Goal: Check status: Check status

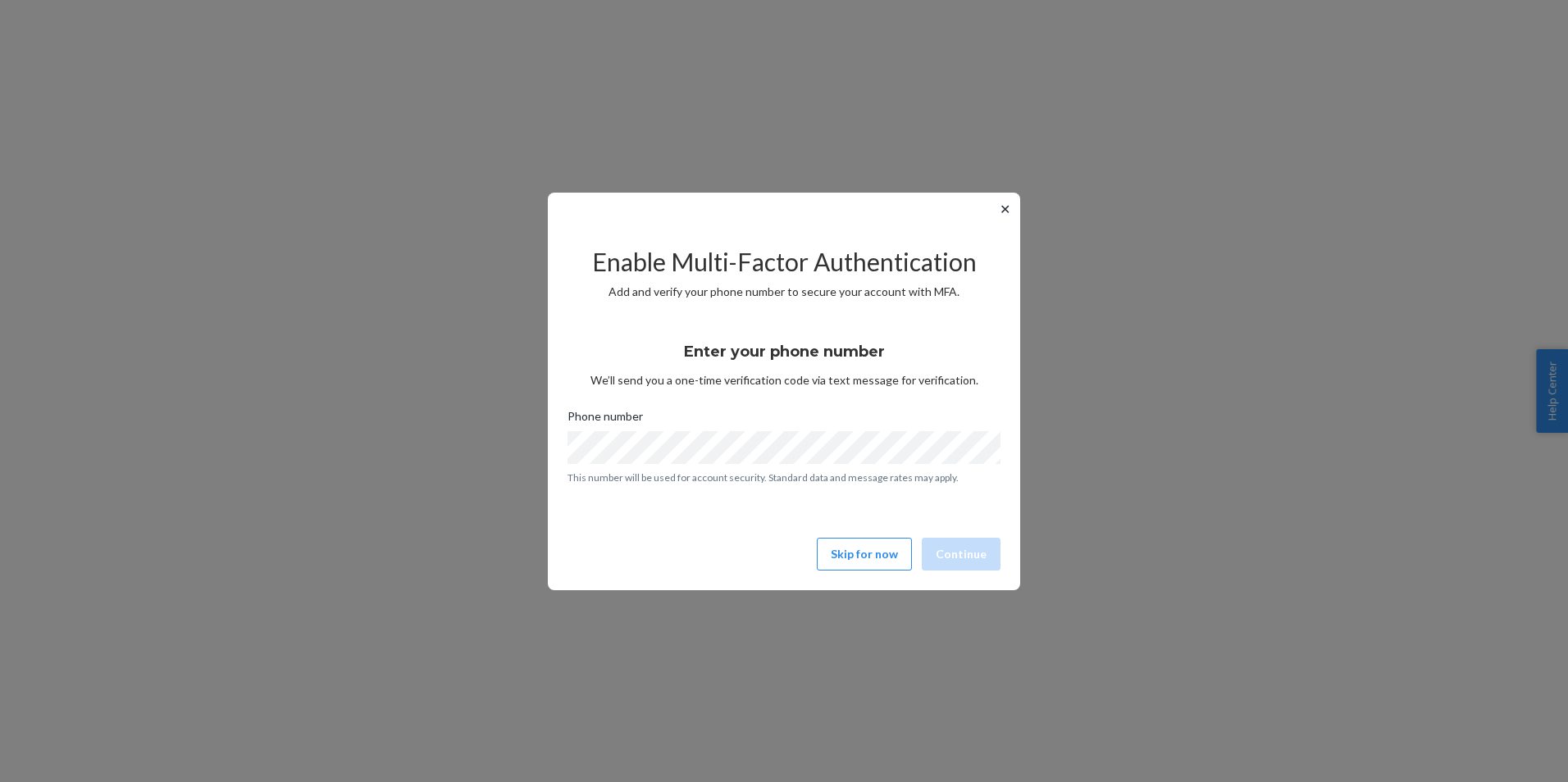
click at [1004, 207] on button "✕" at bounding box center [1004, 208] width 17 height 20
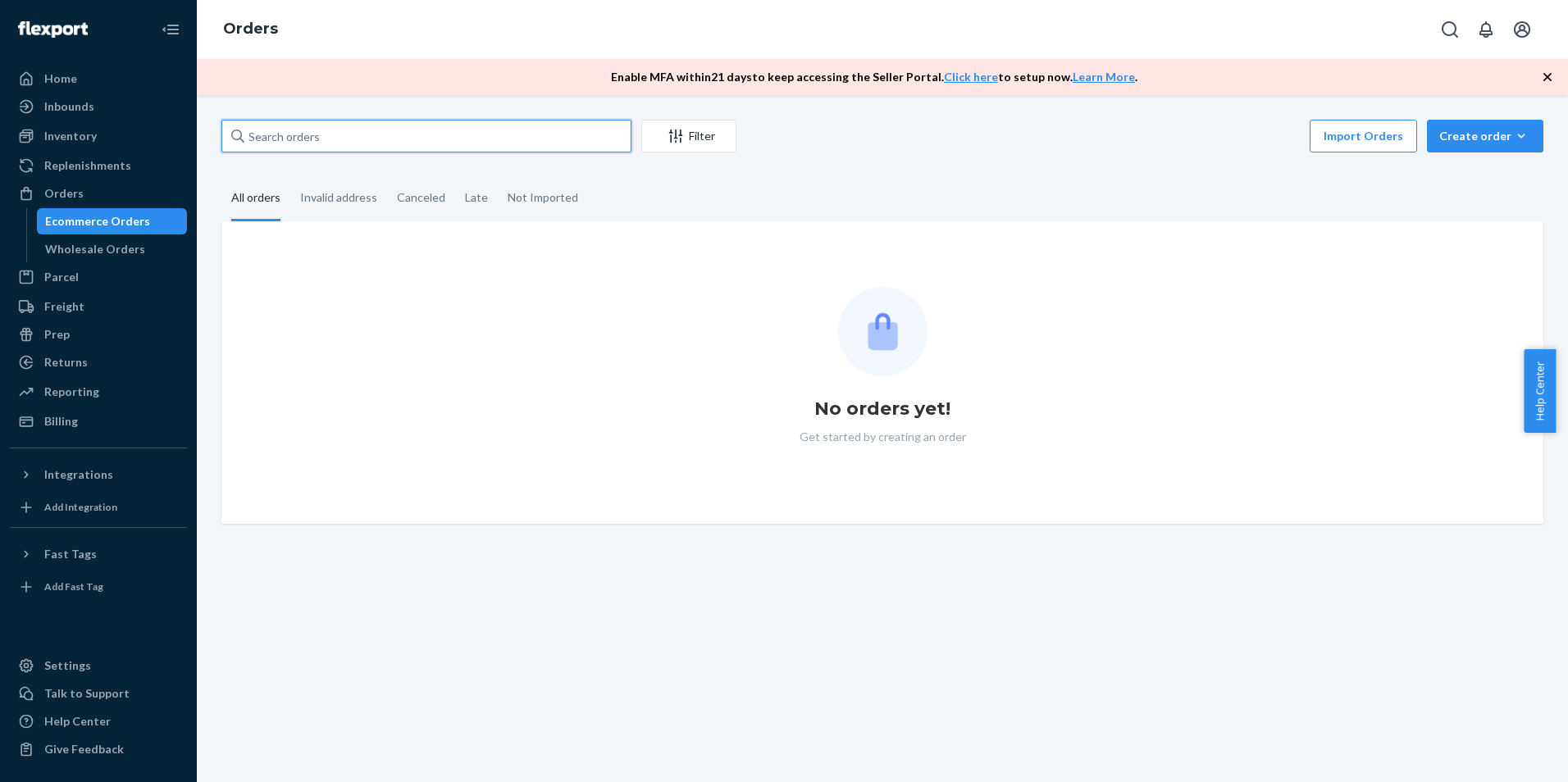
click at [351, 136] on input "text" at bounding box center [426, 136] width 410 height 33
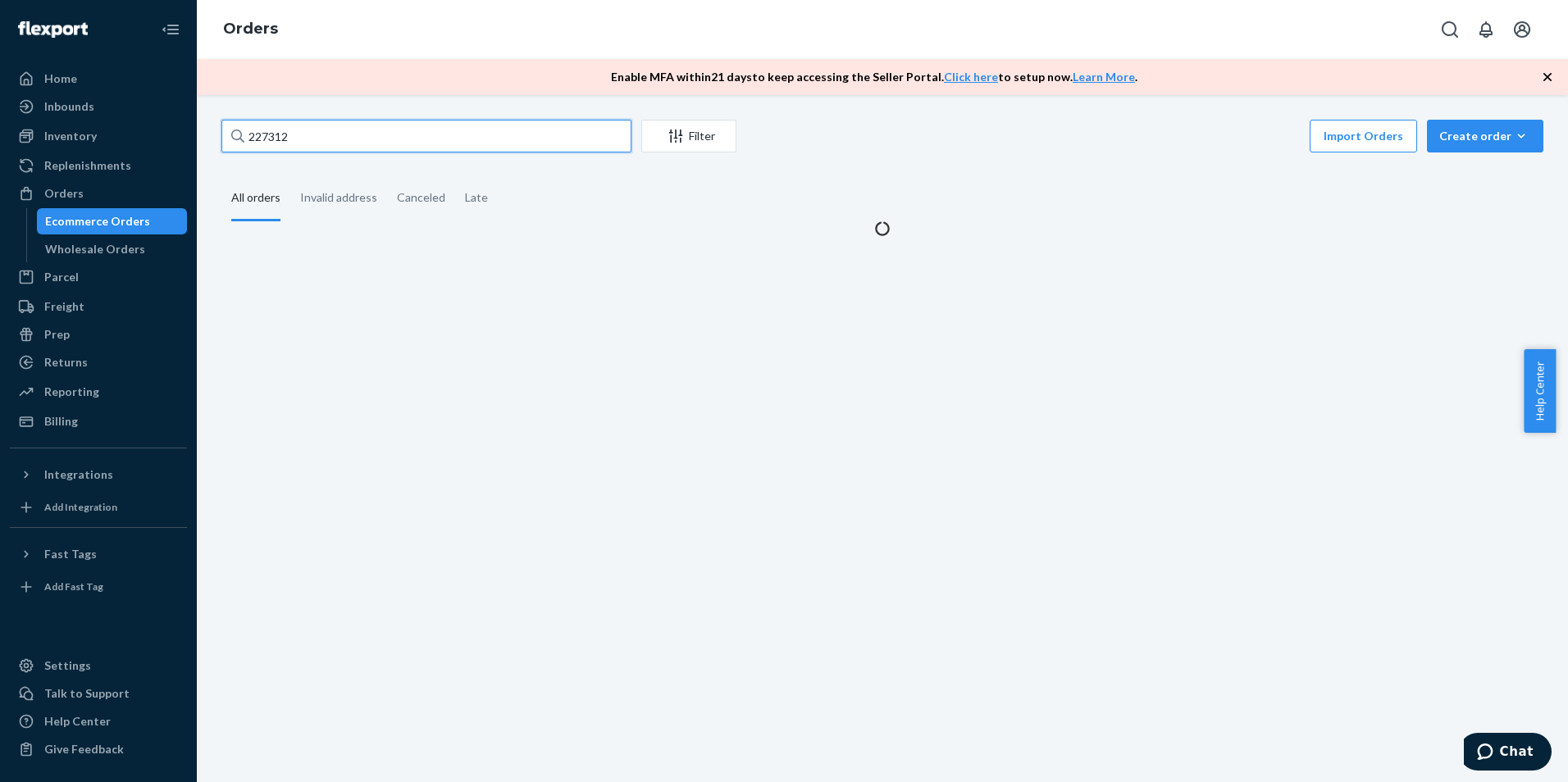
type input "227312"
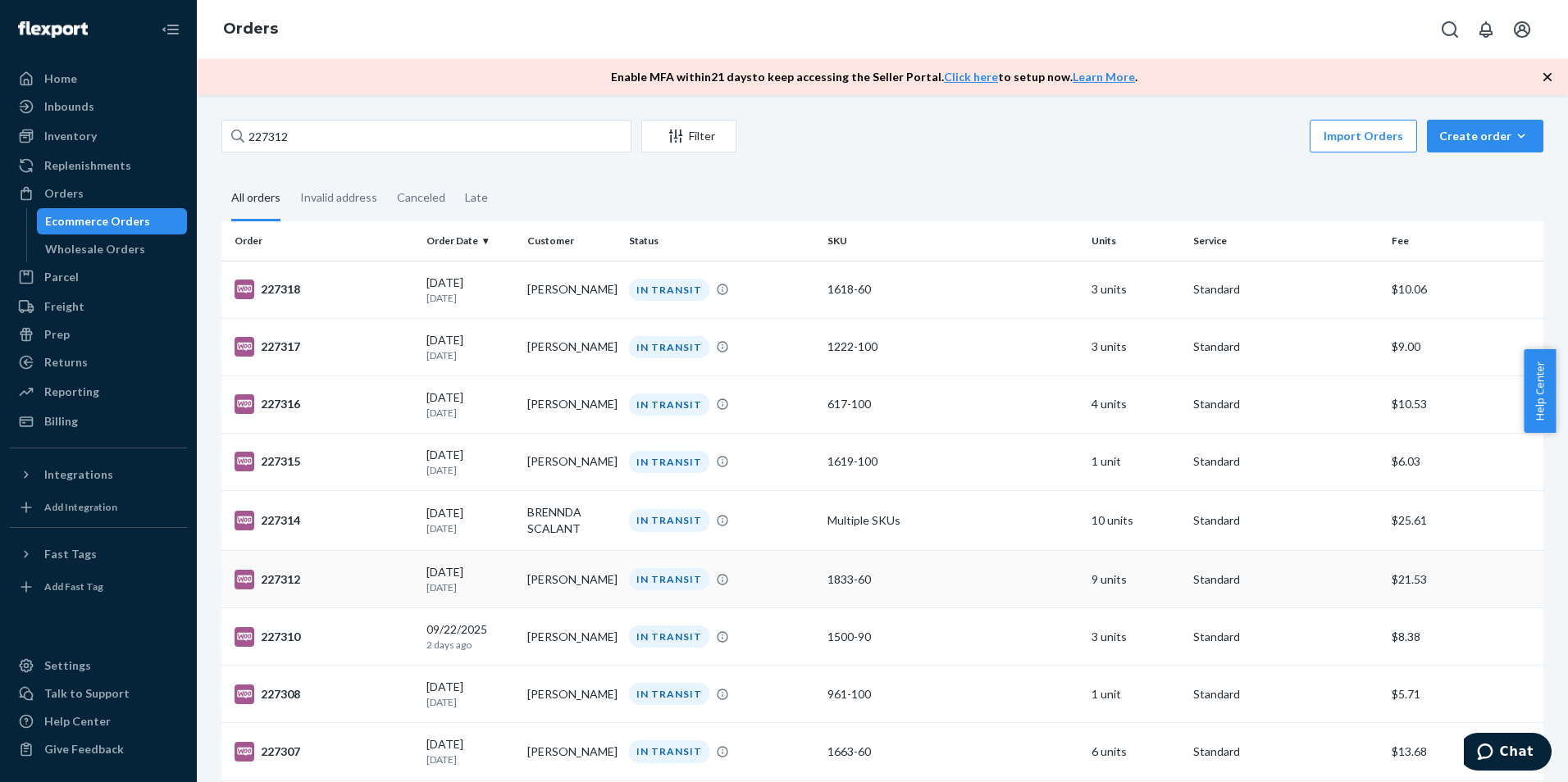
click at [285, 580] on div "227312" at bounding box center [324, 579] width 179 height 20
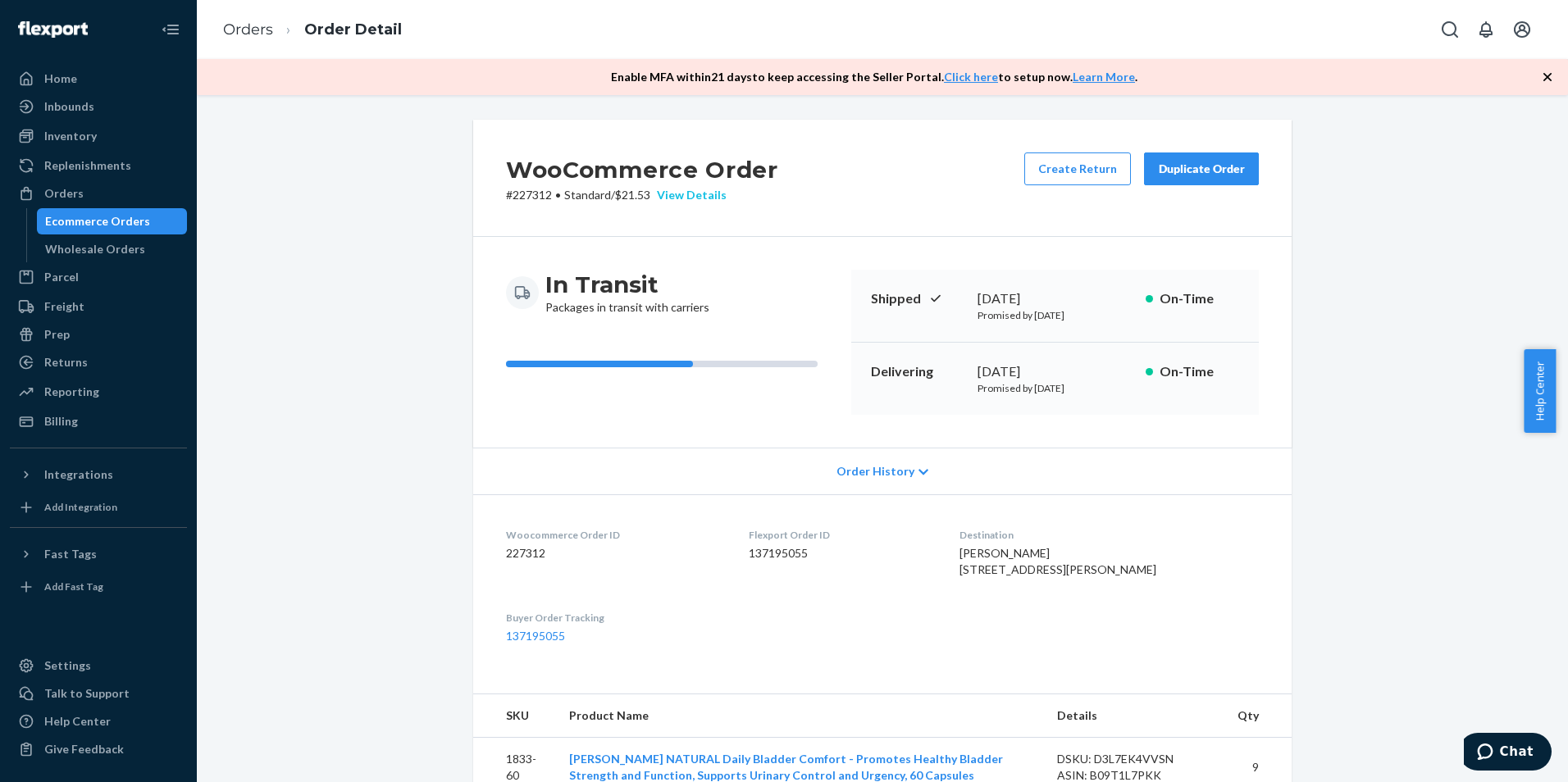
click at [695, 190] on div "View Details" at bounding box center [688, 194] width 76 height 16
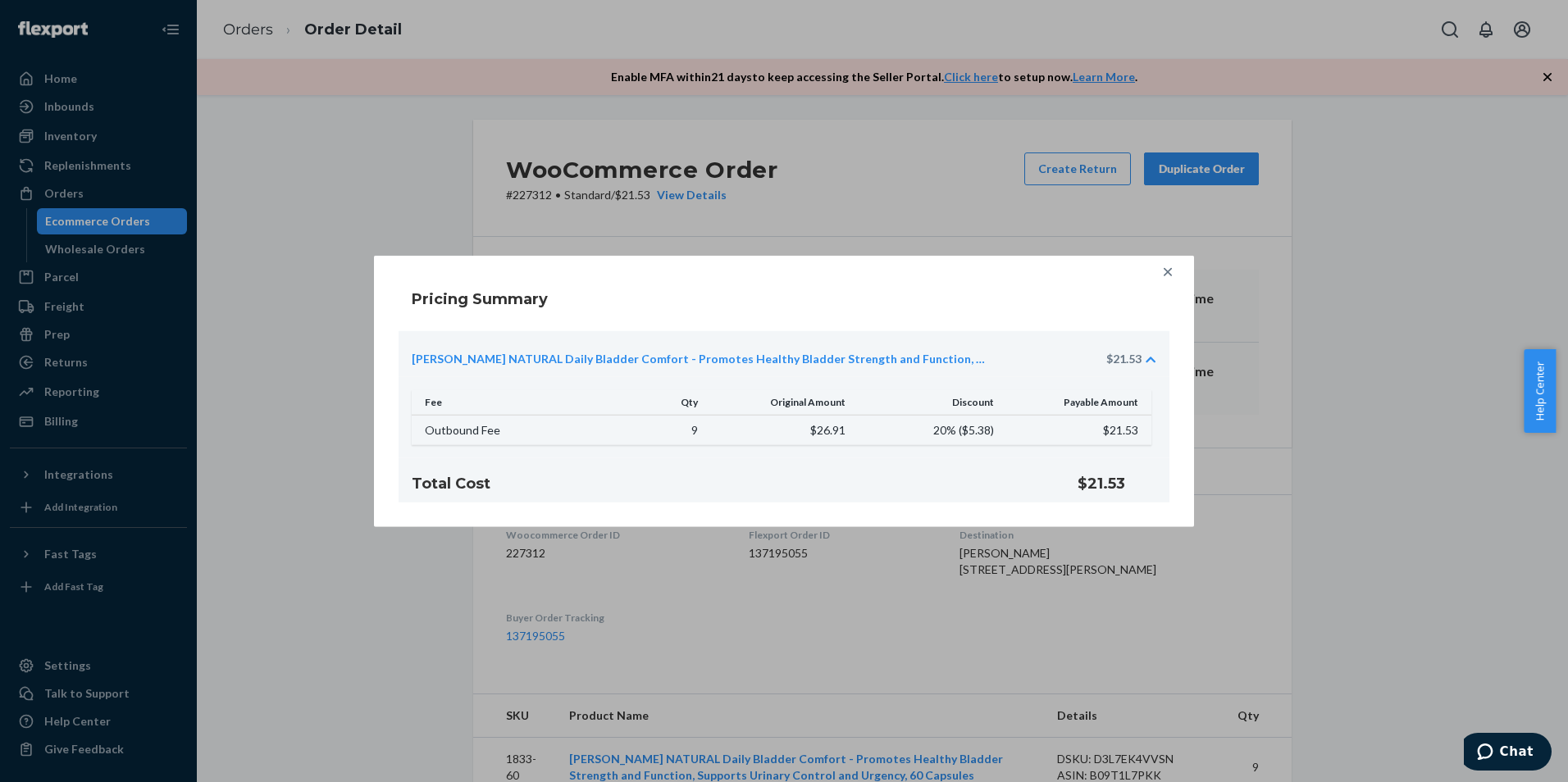
click at [1173, 270] on icon at bounding box center [1167, 271] width 16 height 16
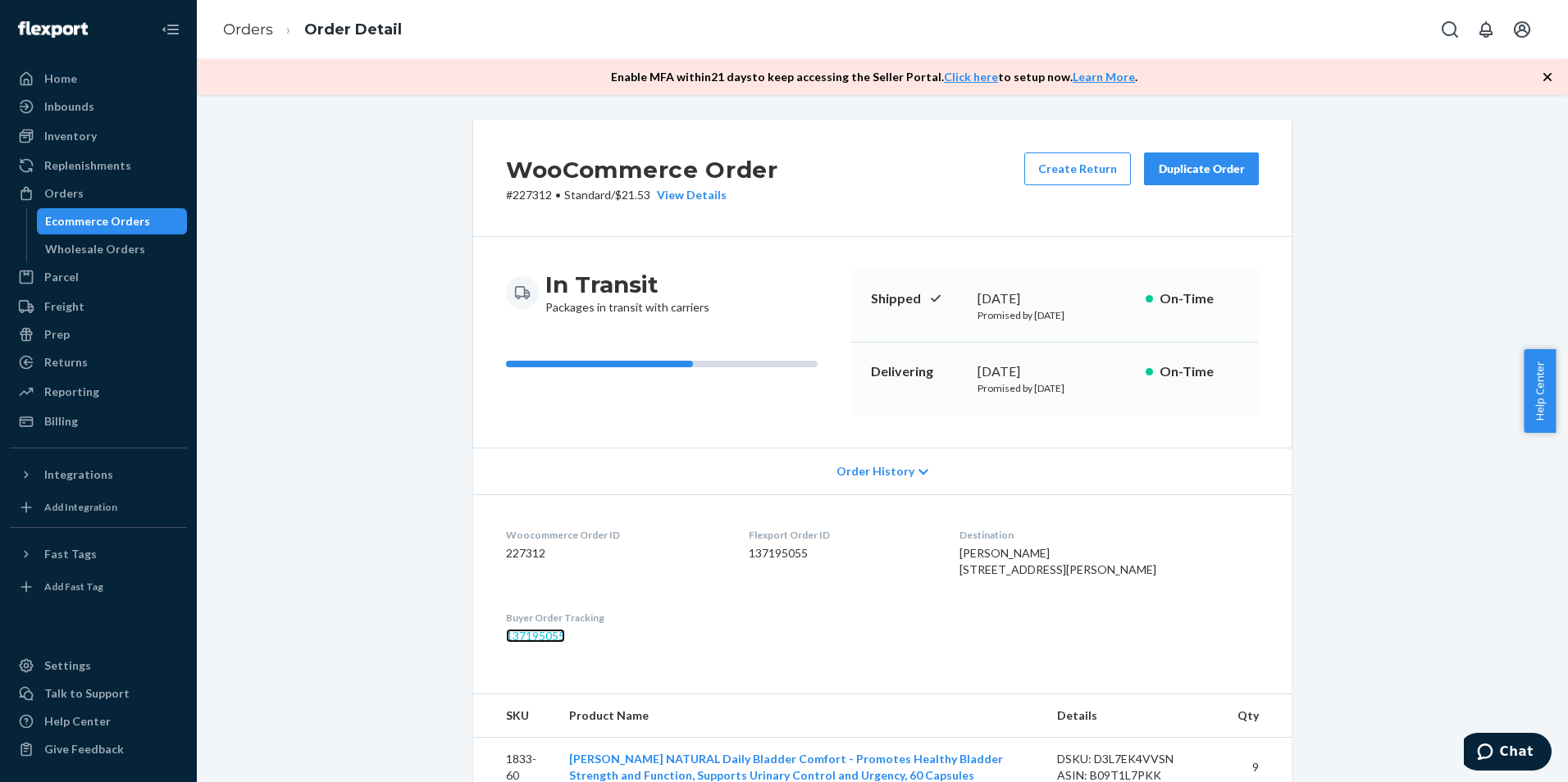
click at [525, 643] on link "137195055" at bounding box center [535, 635] width 59 height 14
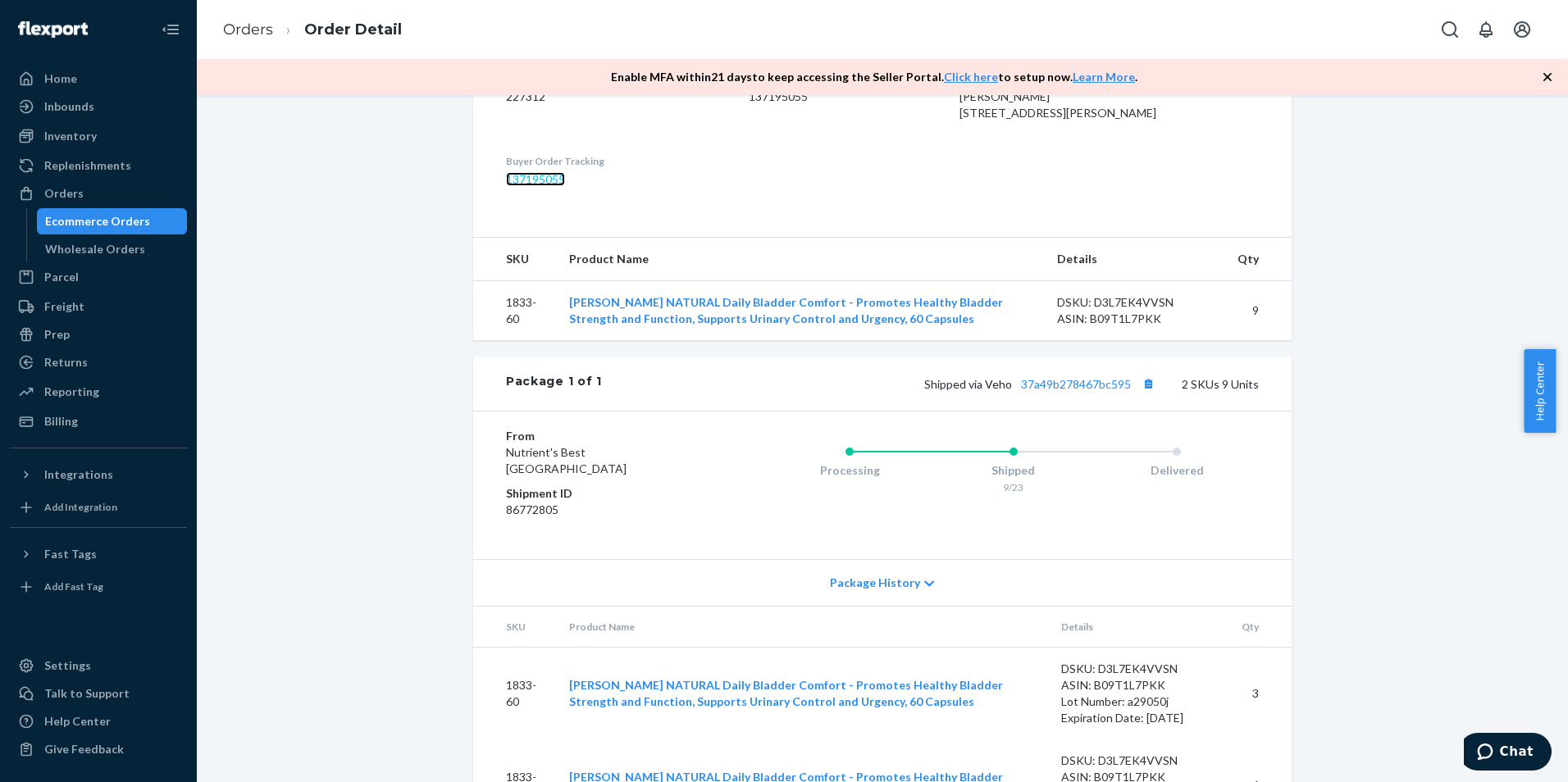
scroll to position [559, 0]
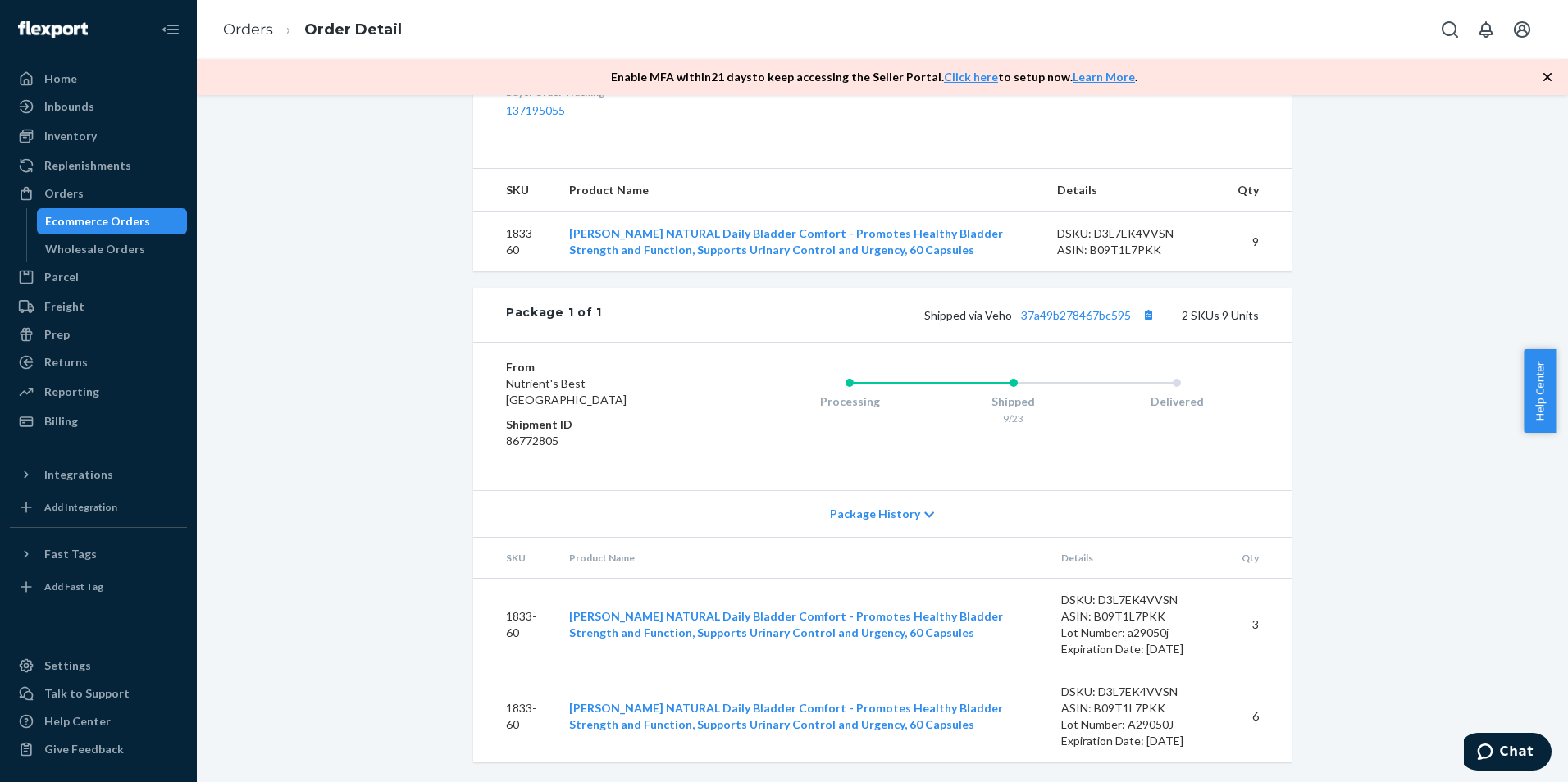
click at [906, 518] on span "Package History" at bounding box center [875, 513] width 90 height 16
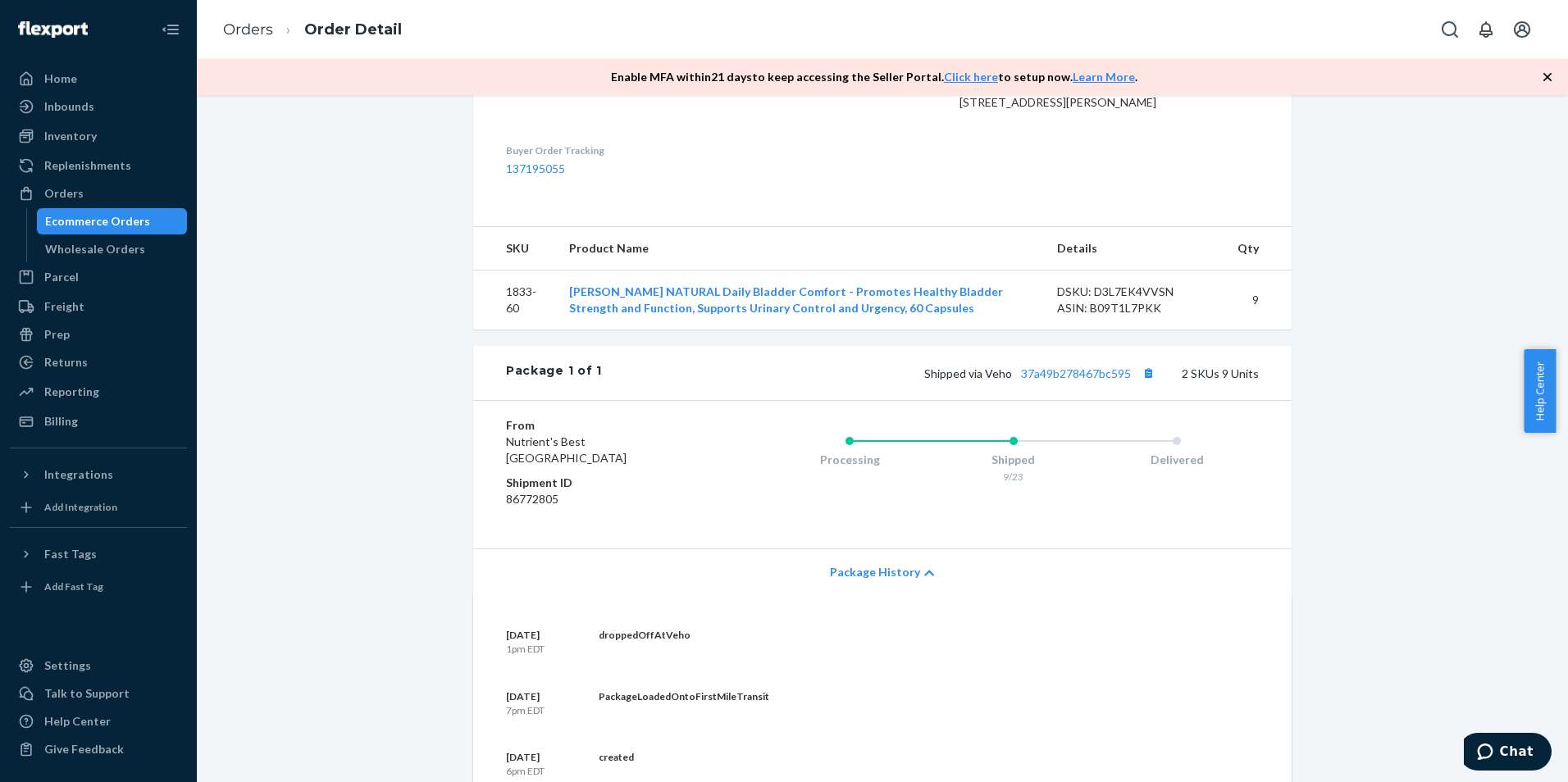
scroll to position [458, 0]
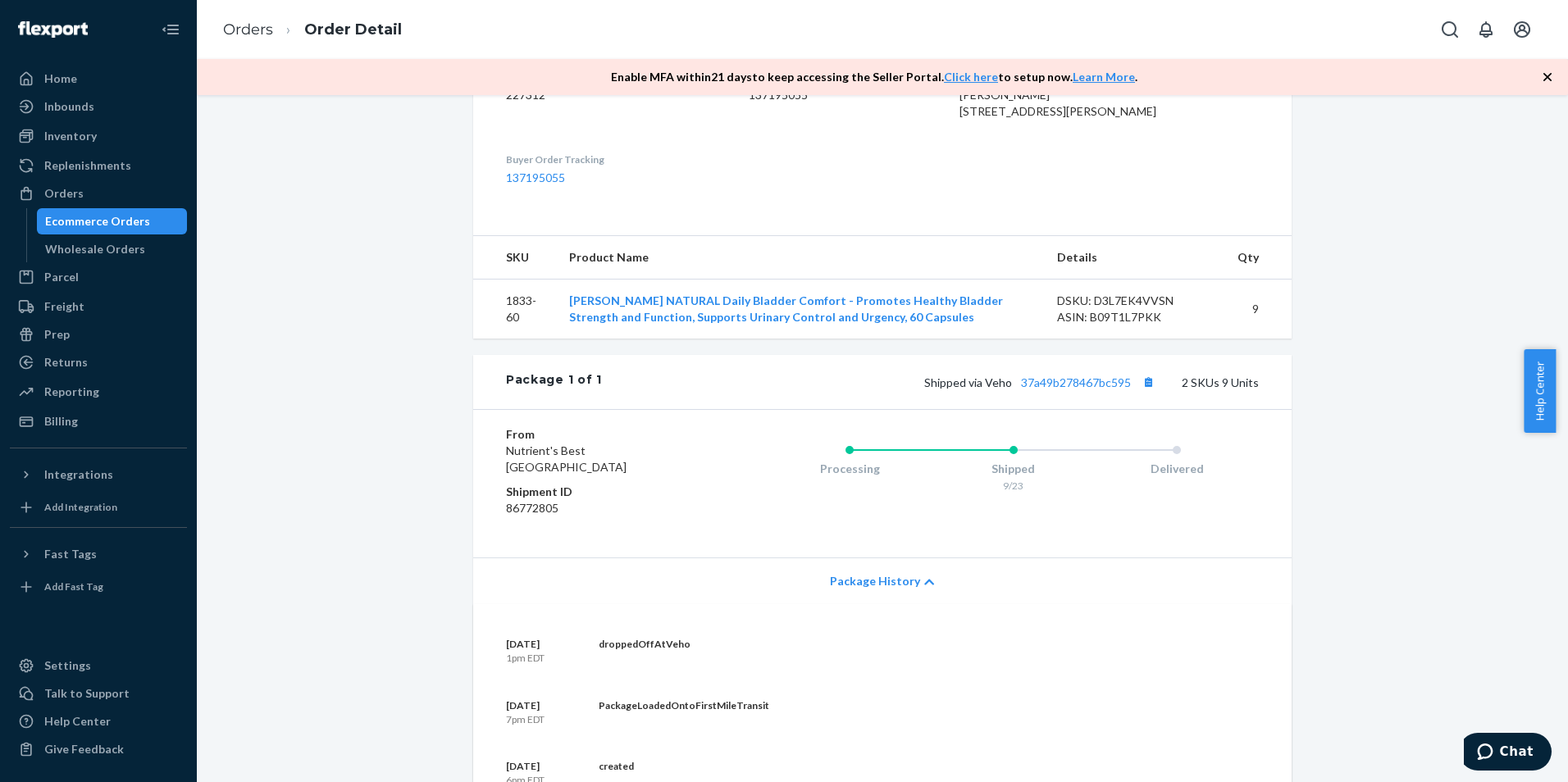
click at [924, 588] on icon at bounding box center [929, 582] width 9 height 11
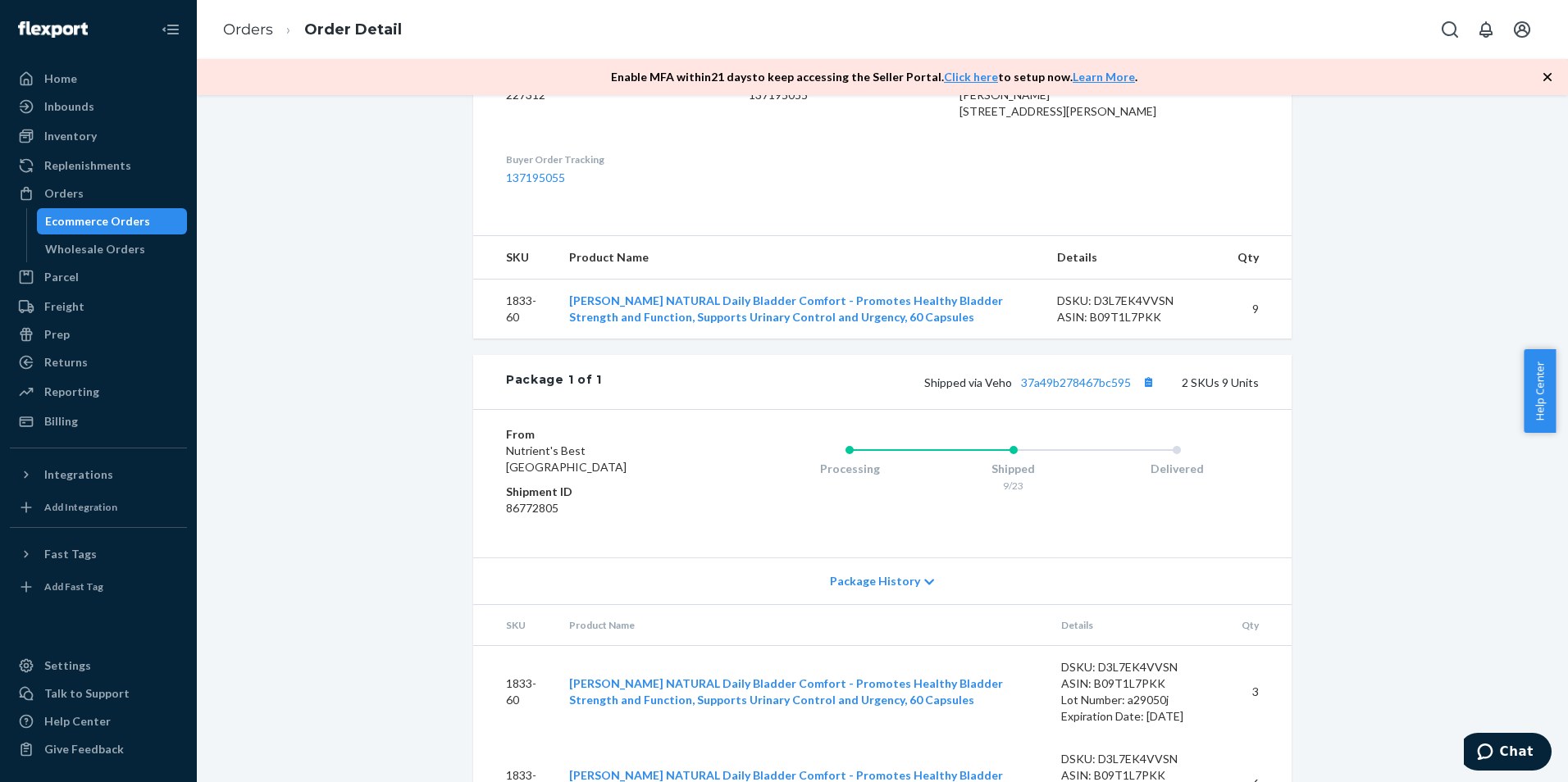
scroll to position [130, 0]
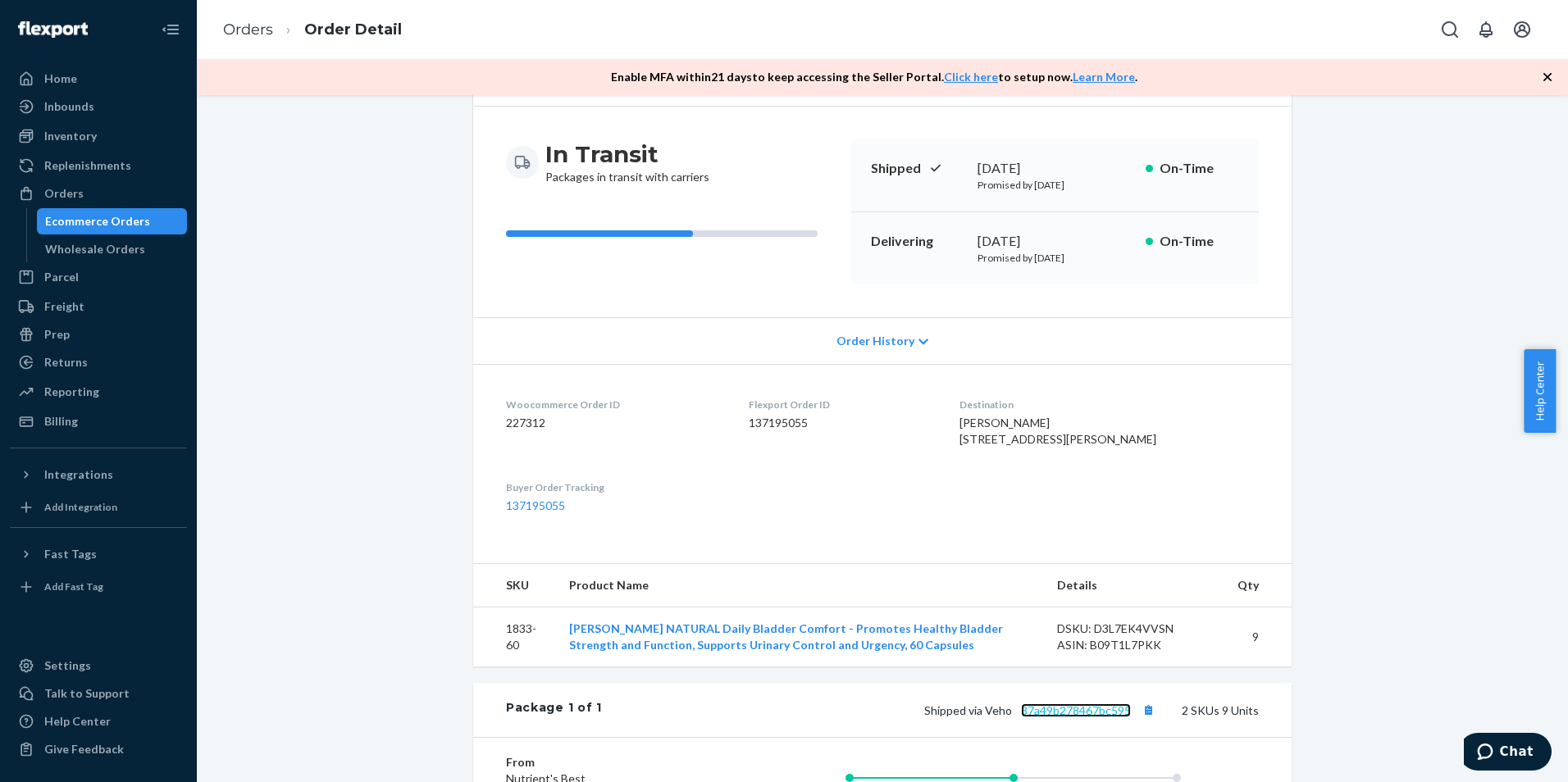
click at [1074, 717] on link "37a49b278467bc595" at bounding box center [1075, 710] width 110 height 14
click at [815, 24] on div "Orders Order Detail" at bounding box center [882, 29] width 1371 height 59
